Goal: Use online tool/utility: Utilize a website feature to perform a specific function

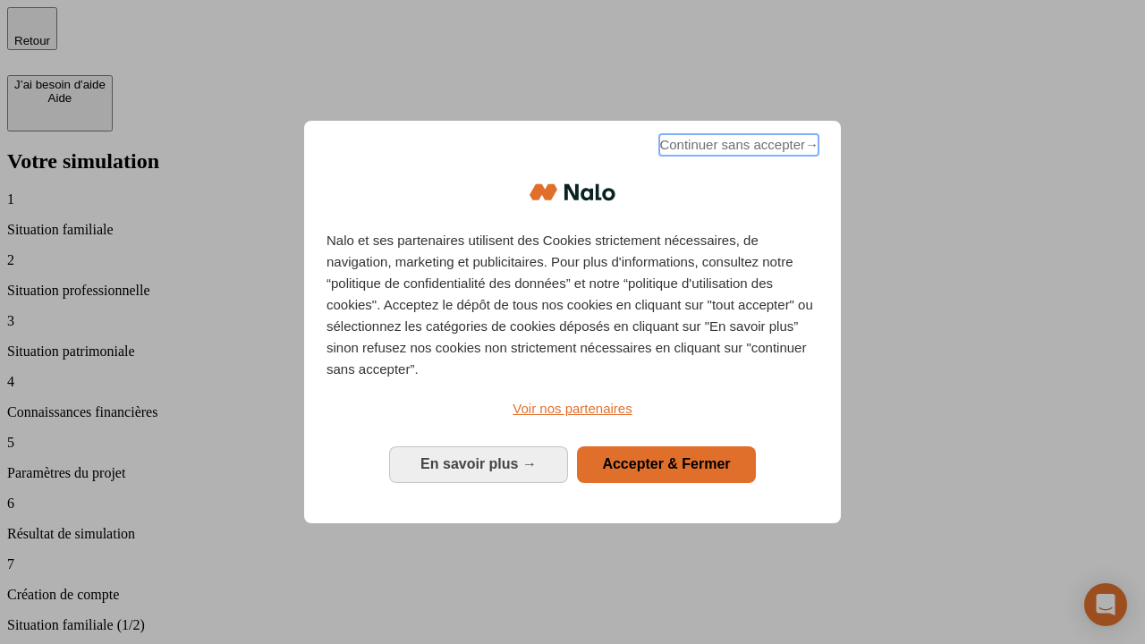
click at [737, 148] on span "Continuer sans accepter →" at bounding box center [738, 144] width 159 height 21
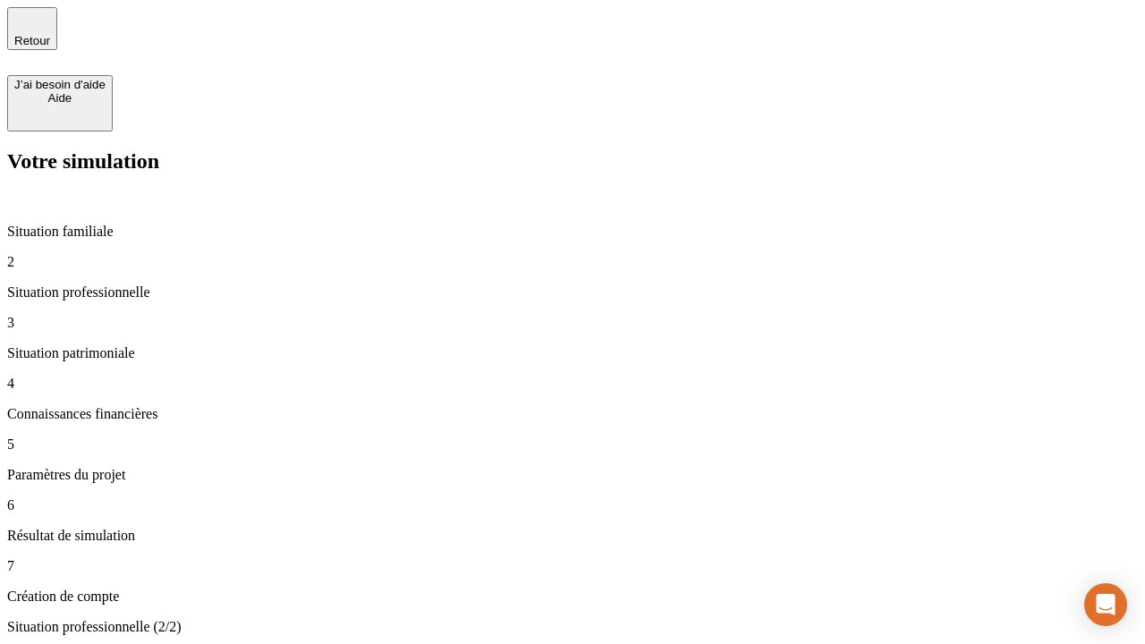
type input "30 000"
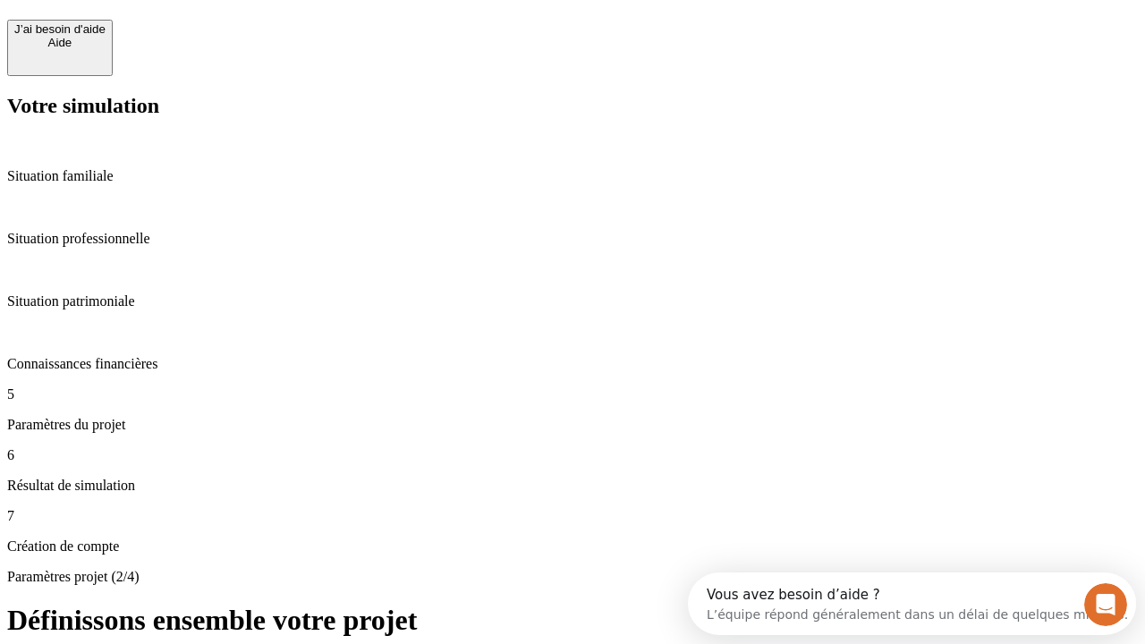
scroll to position [16, 0]
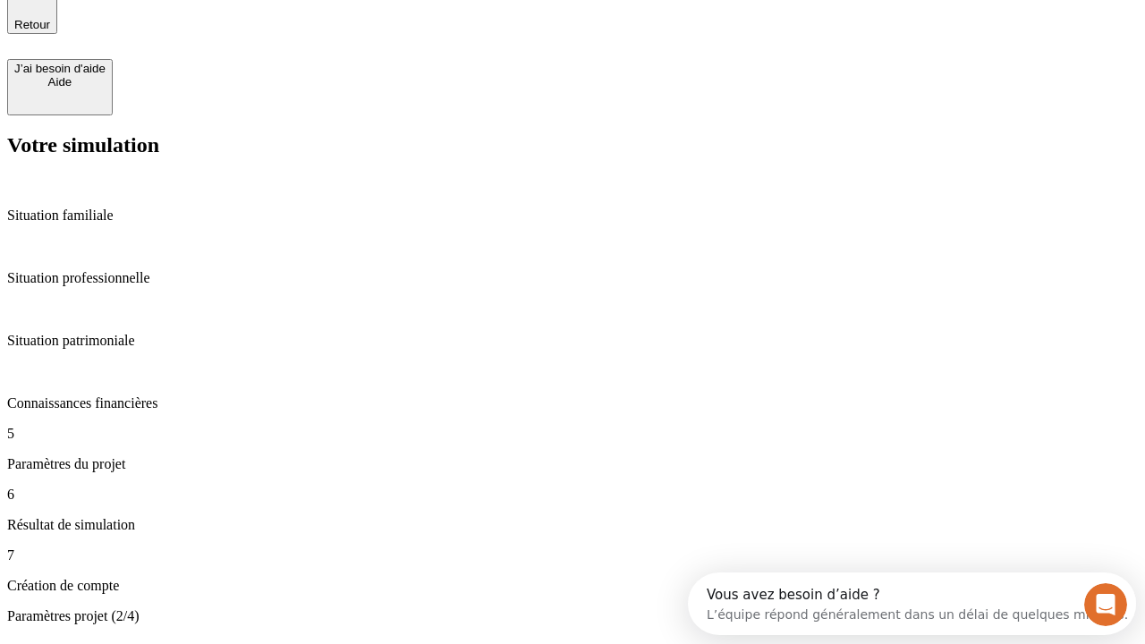
type input "25"
type input "1 000"
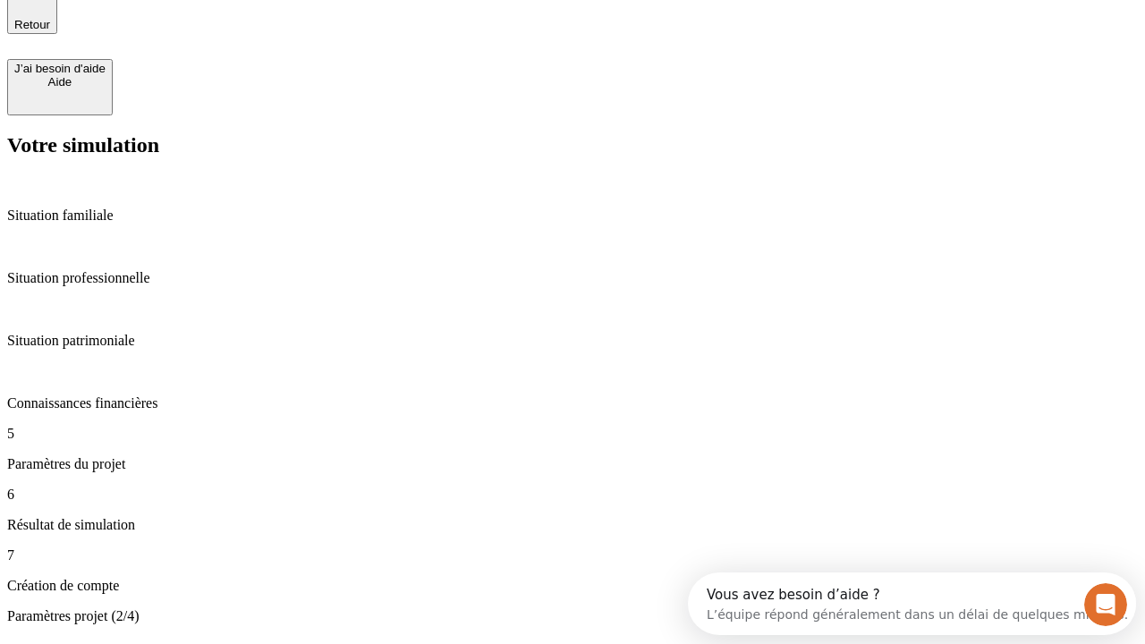
type input "640"
